Goal: Information Seeking & Learning: Find specific fact

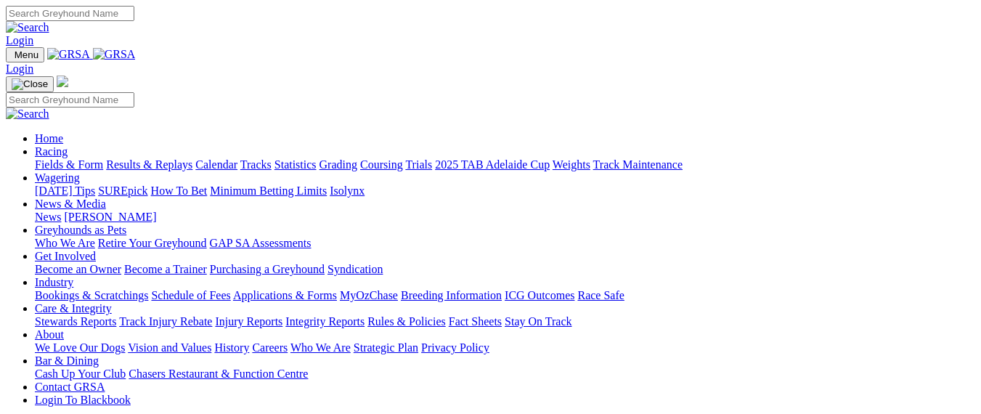
click at [116, 315] on link "Stewards Reports" at bounding box center [75, 321] width 81 height 12
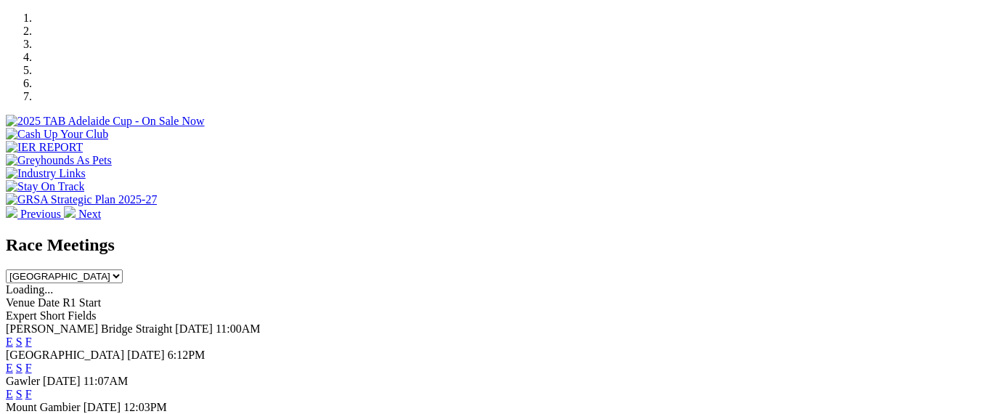
scroll to position [508, 0]
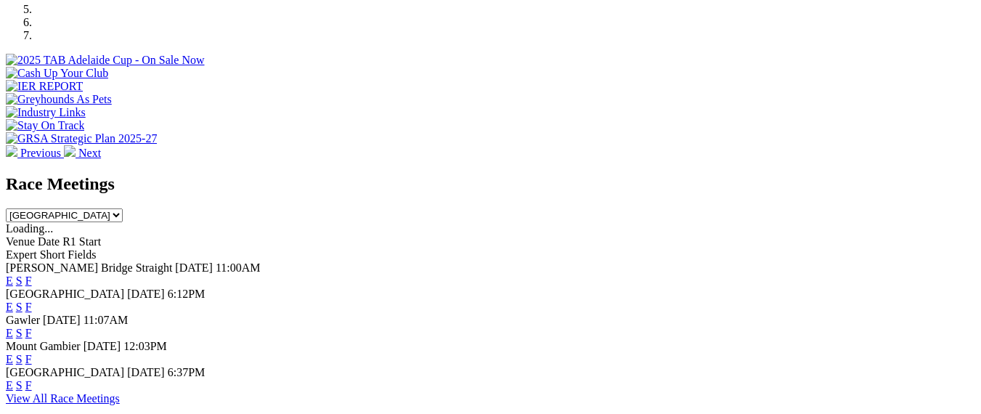
click at [32, 300] on link "F" at bounding box center [28, 306] width 7 height 12
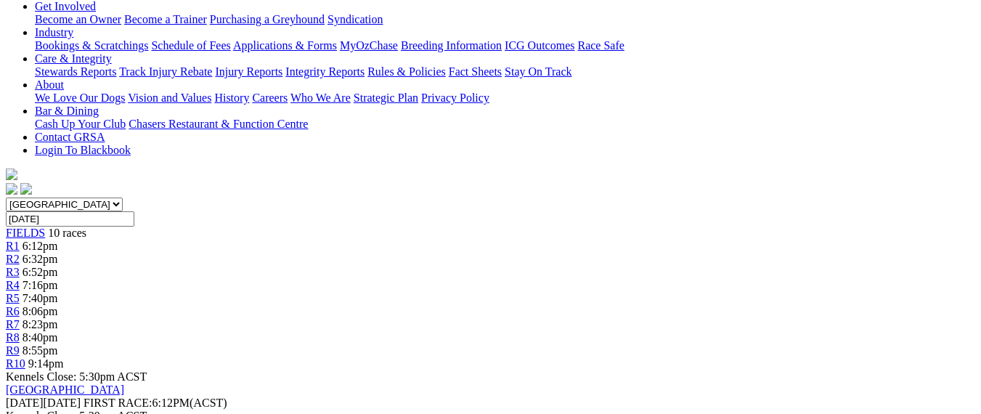
scroll to position [290, 0]
